Goal: Navigation & Orientation: Find specific page/section

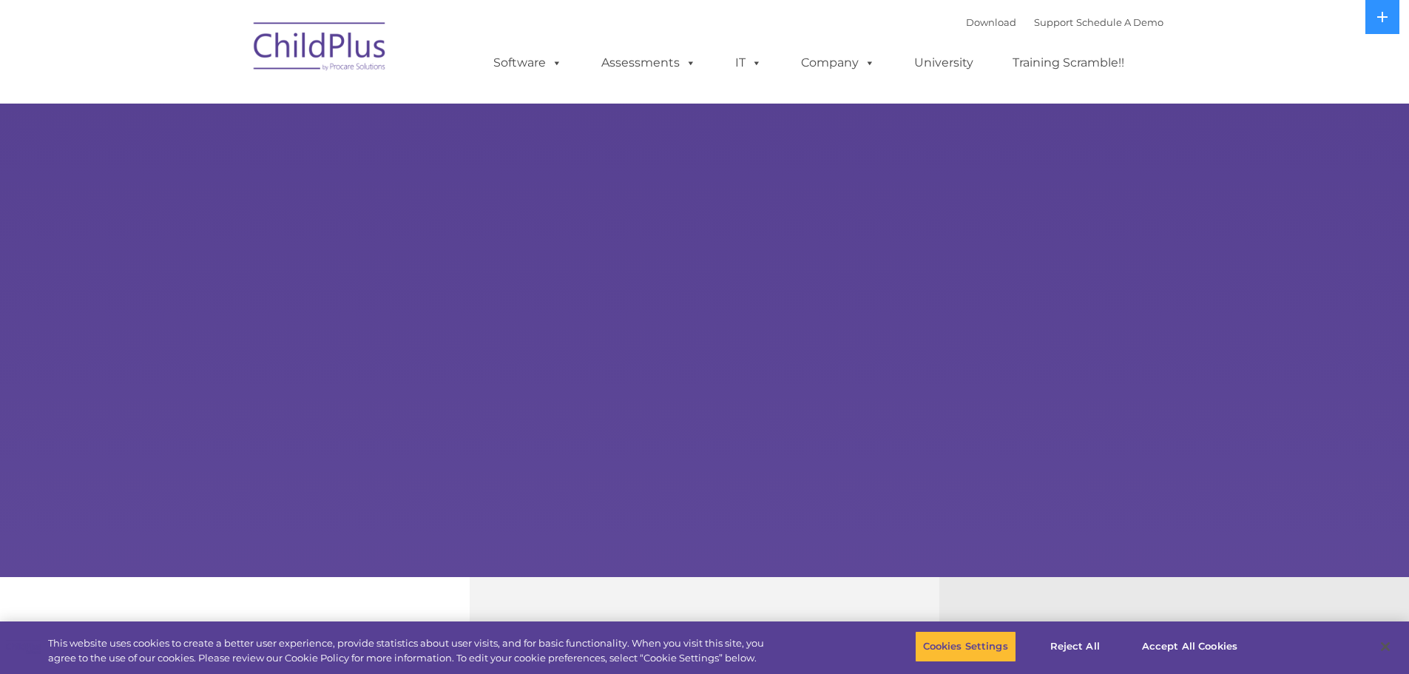
select select "MEDIUM"
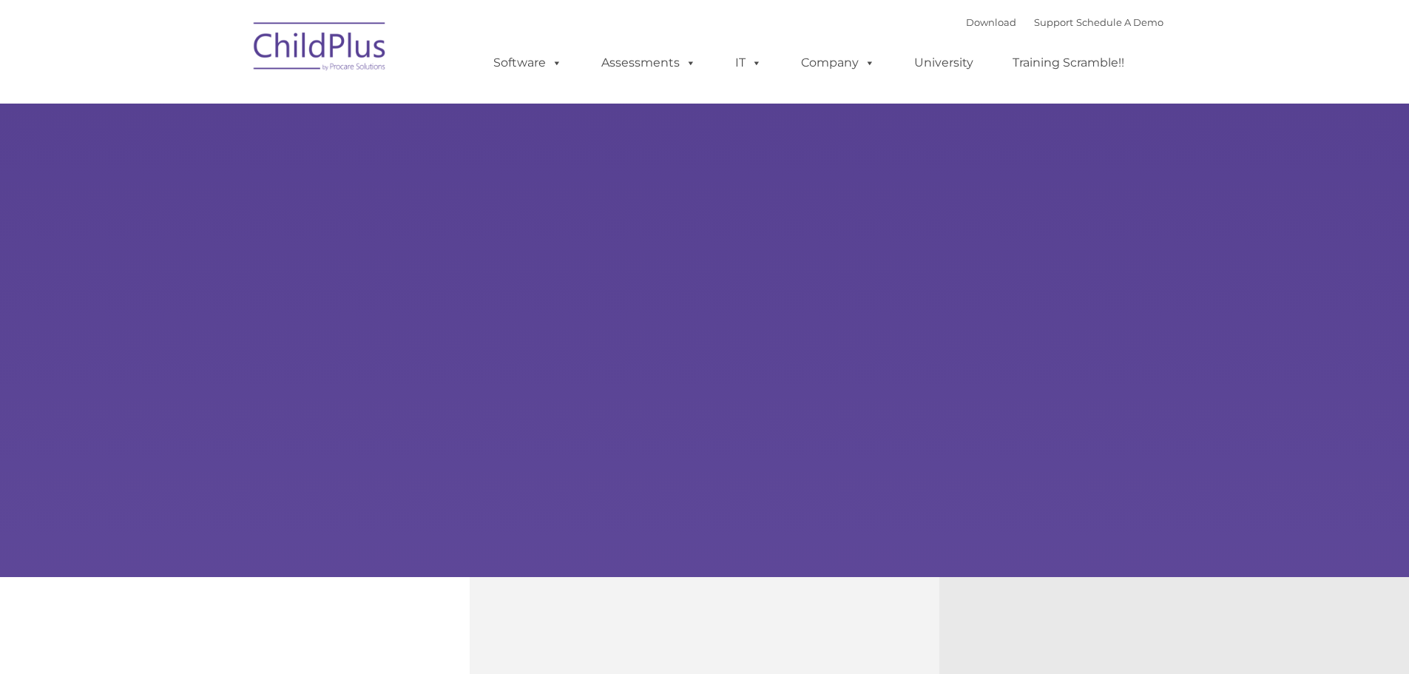
type input ""
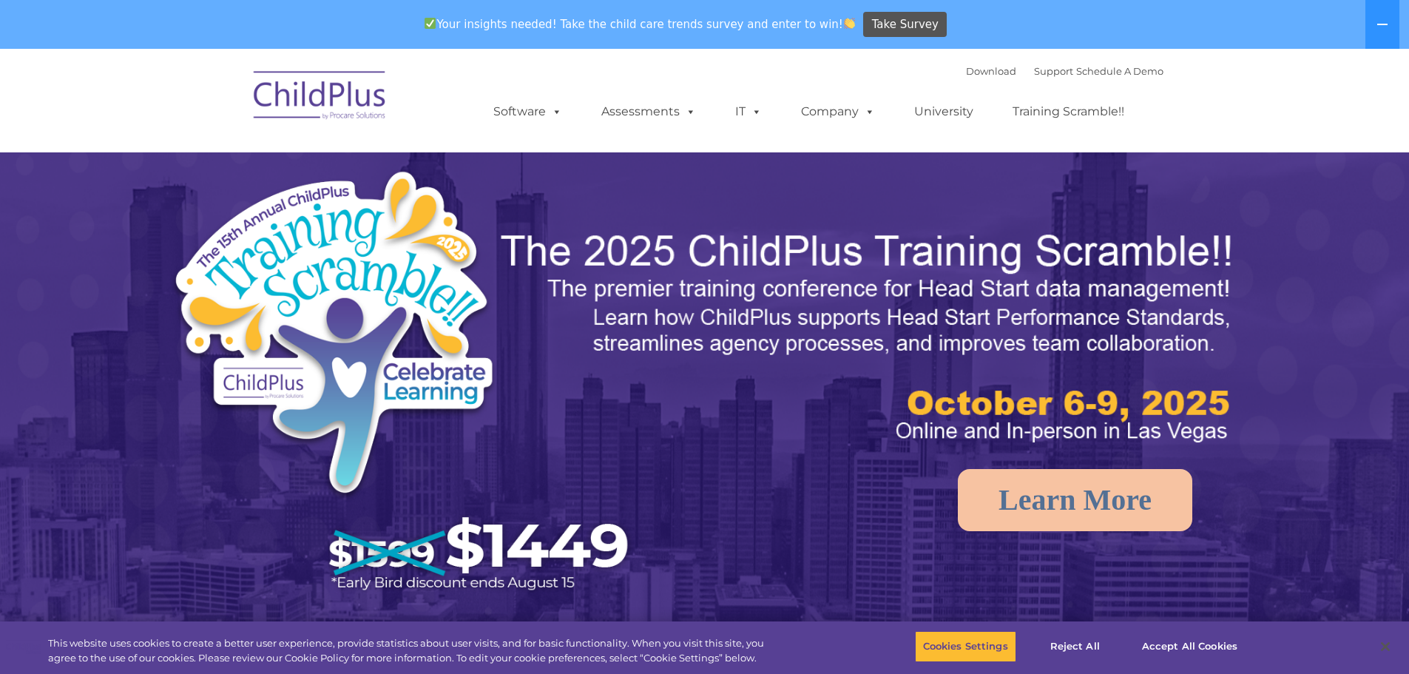
select select "MEDIUM"
click at [302, 101] on img at bounding box center [320, 98] width 148 height 74
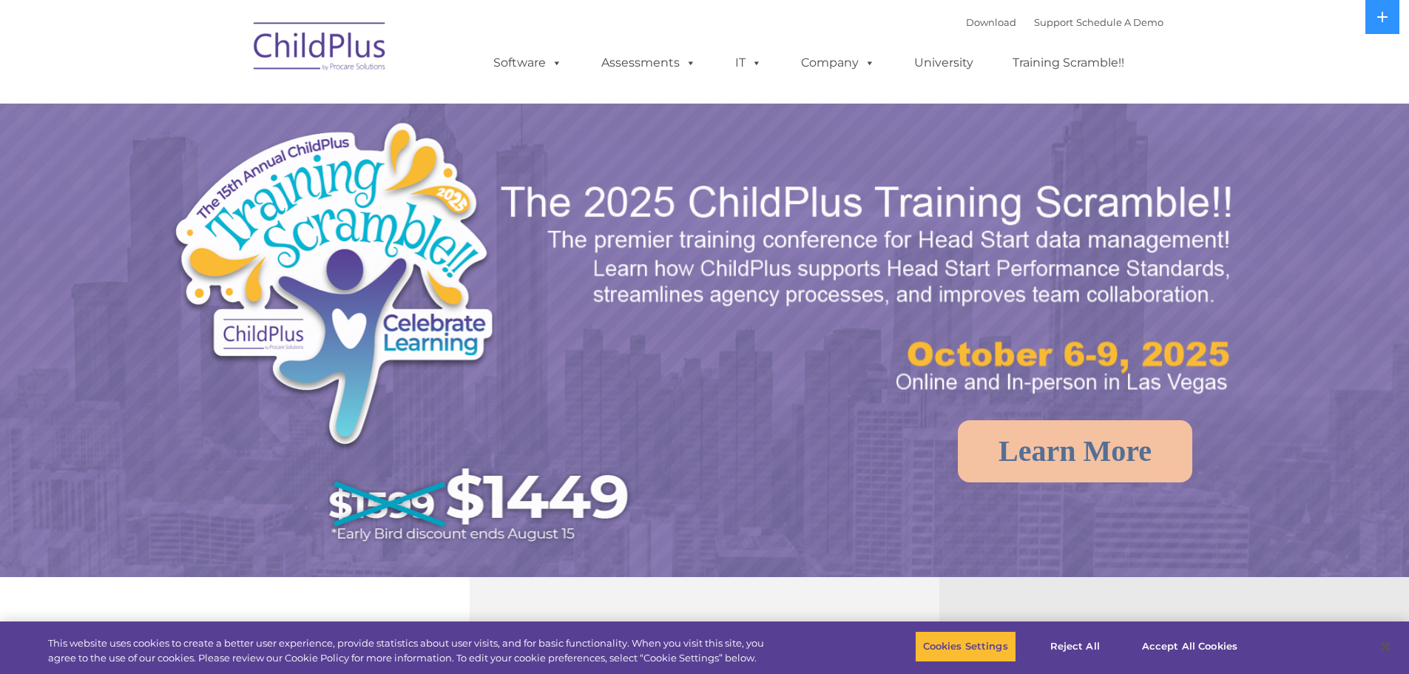
select select "MEDIUM"
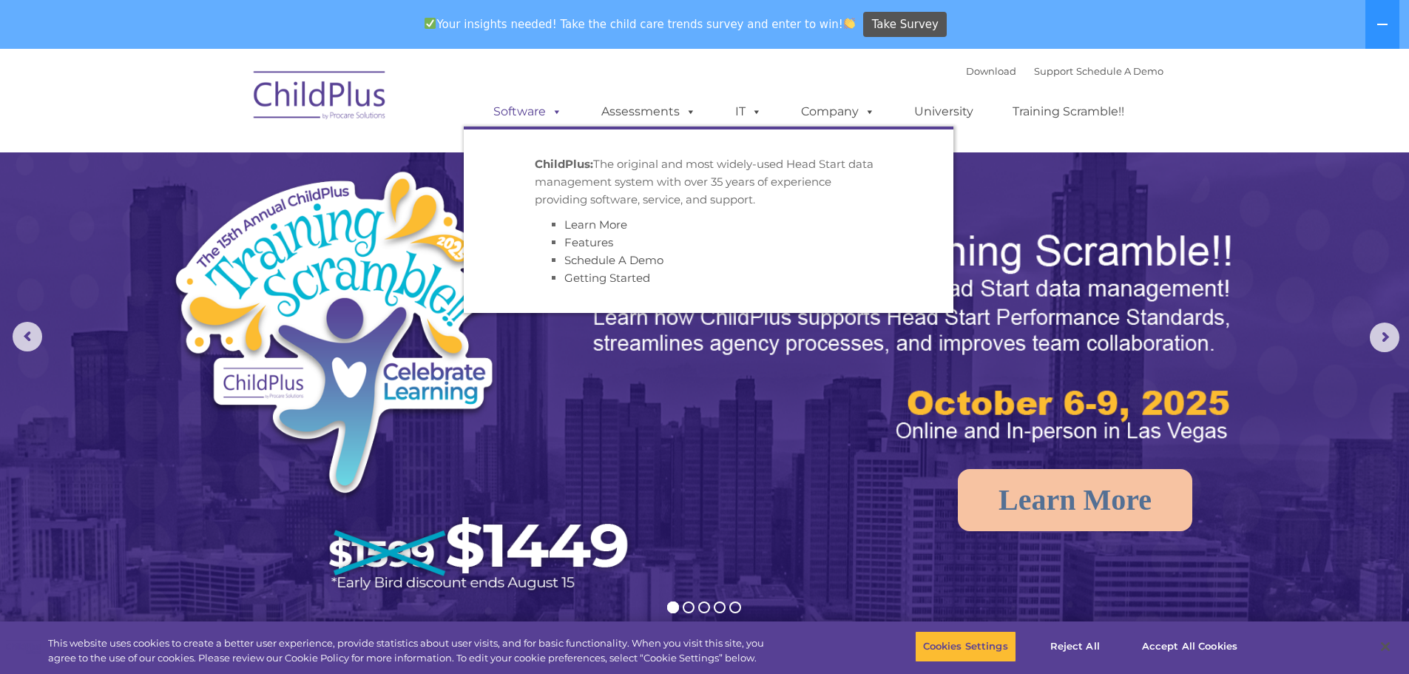
click at [528, 116] on link "Software" at bounding box center [528, 112] width 98 height 30
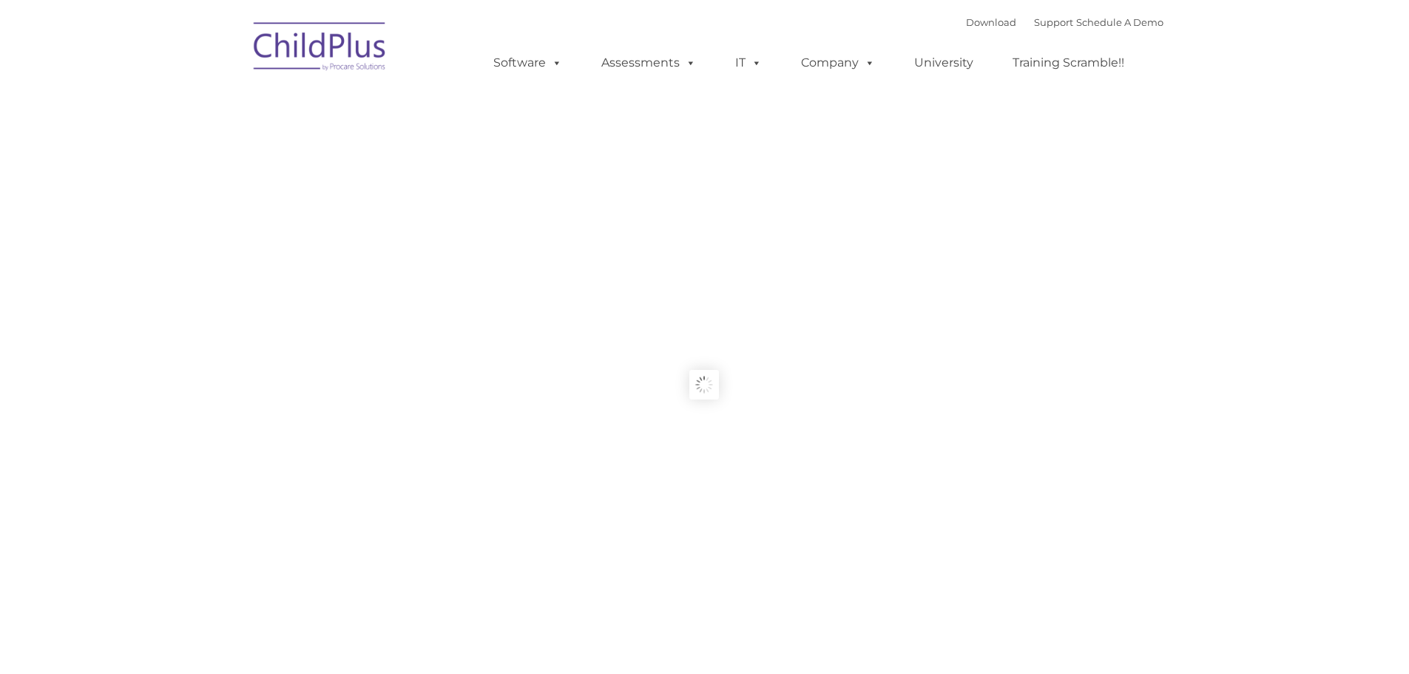
type input ""
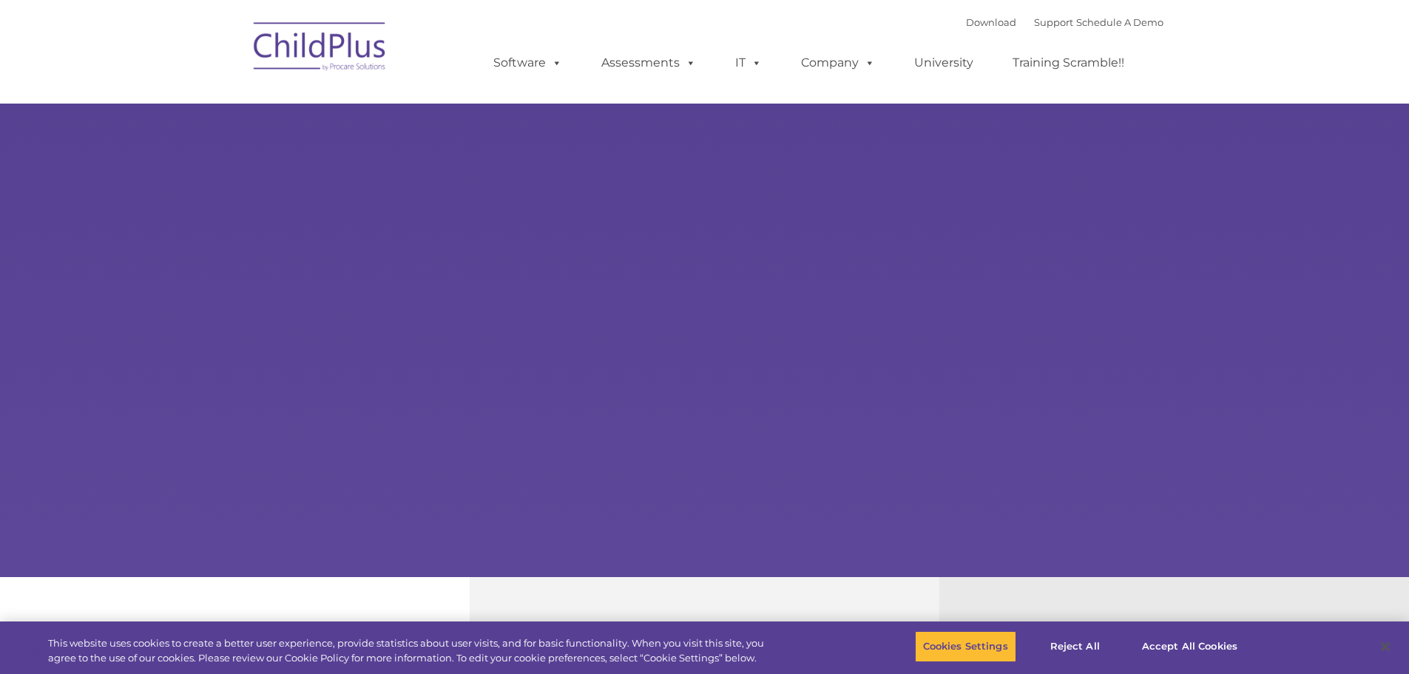
select select "MEDIUM"
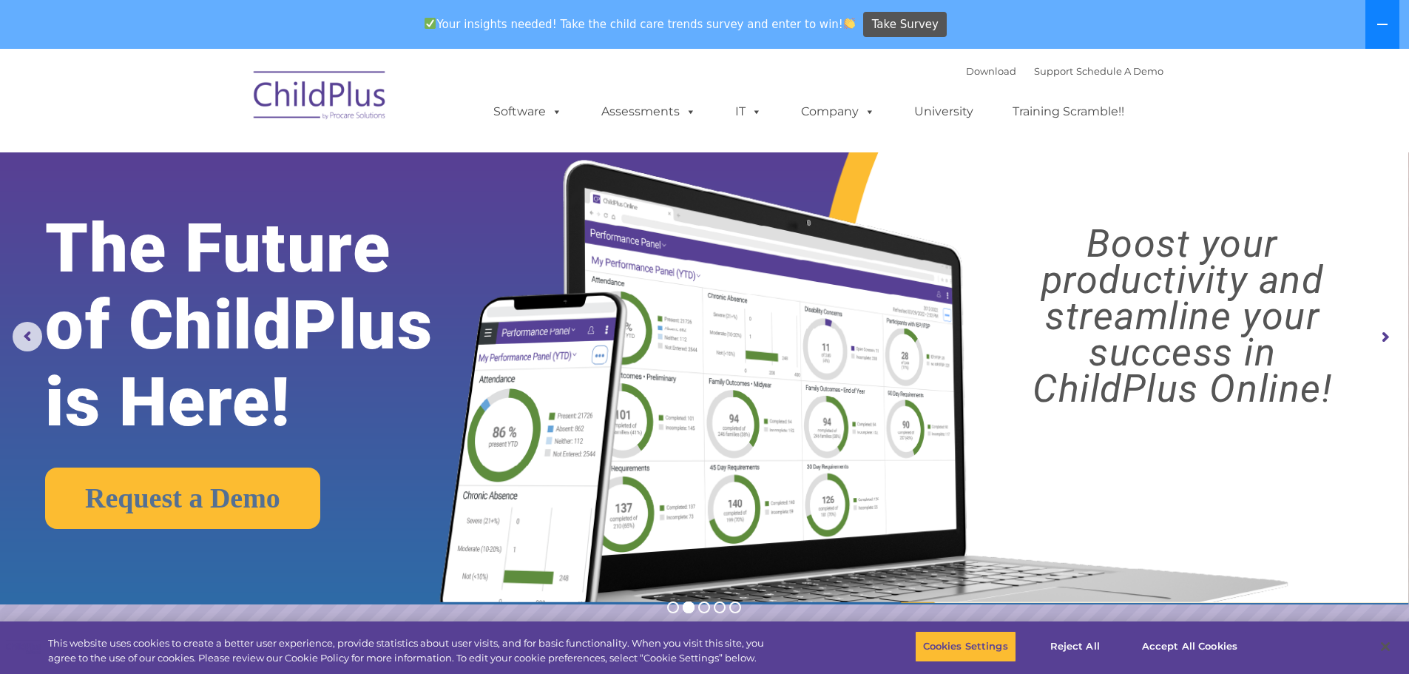
click at [1381, 26] on icon at bounding box center [1383, 24] width 12 height 12
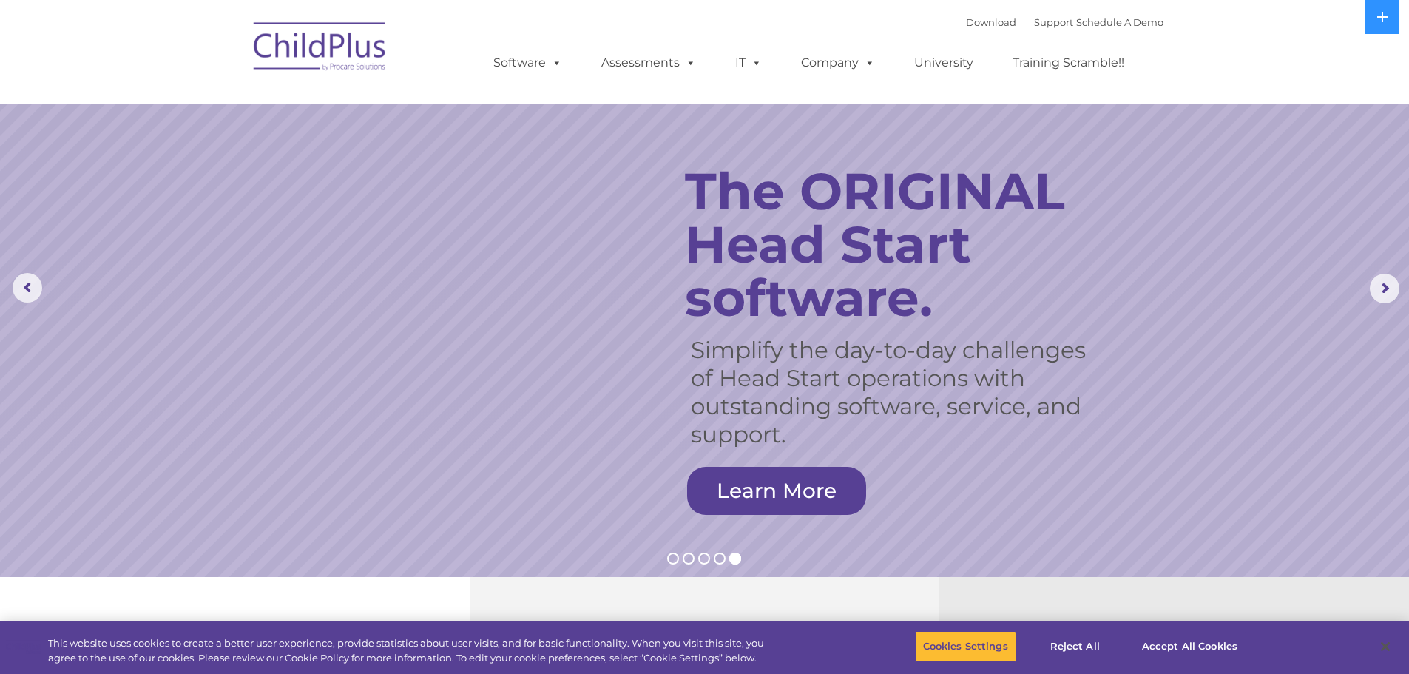
click at [560, 30] on div "Download Support | Schedule A Demo  MENU MENU Software ChildPlus: The original…" at bounding box center [814, 51] width 700 height 81
